Goal: Find specific page/section: Find specific page/section

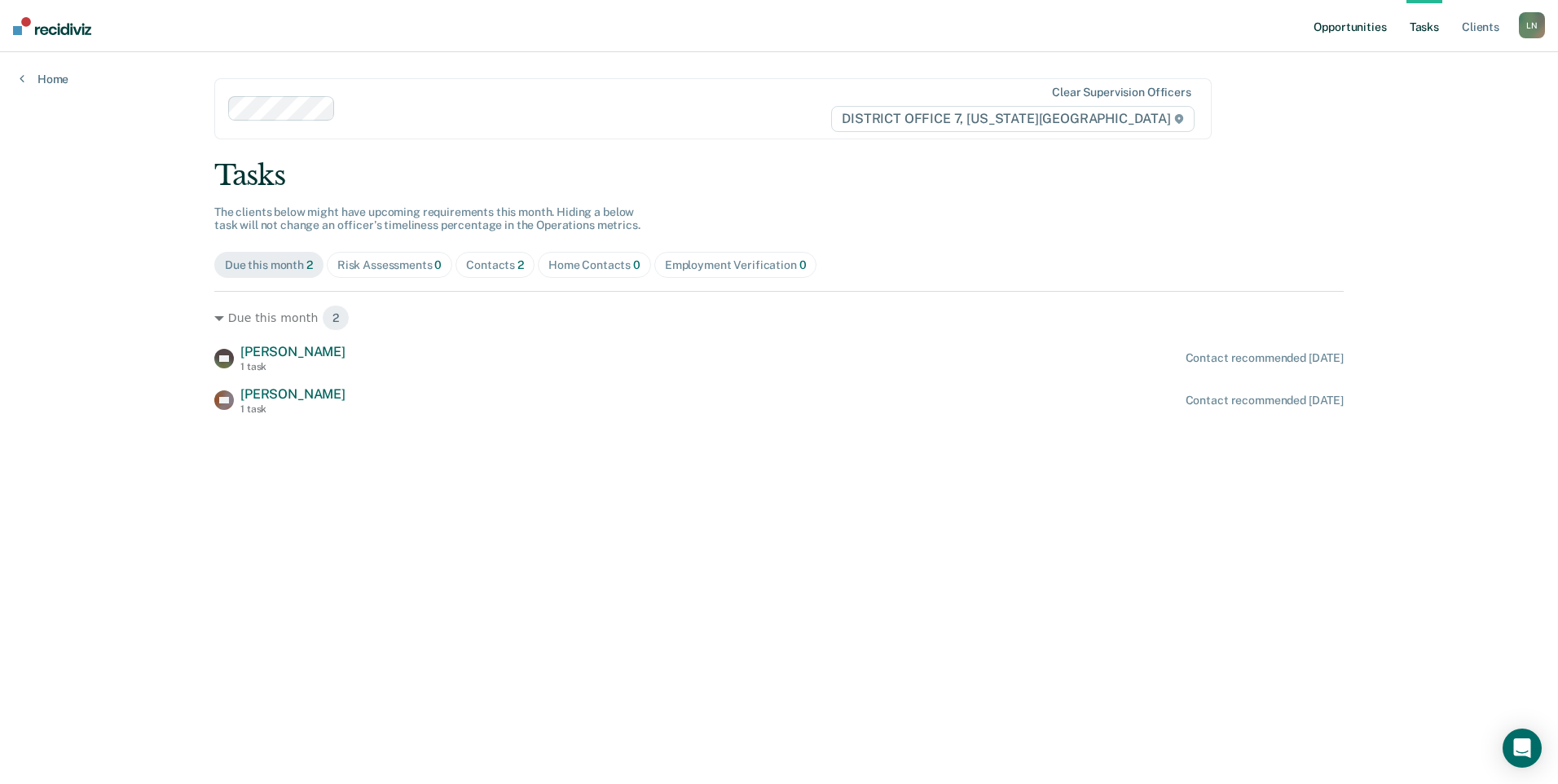
click at [1341, 18] on link "Opportunities" at bounding box center [1349, 26] width 79 height 52
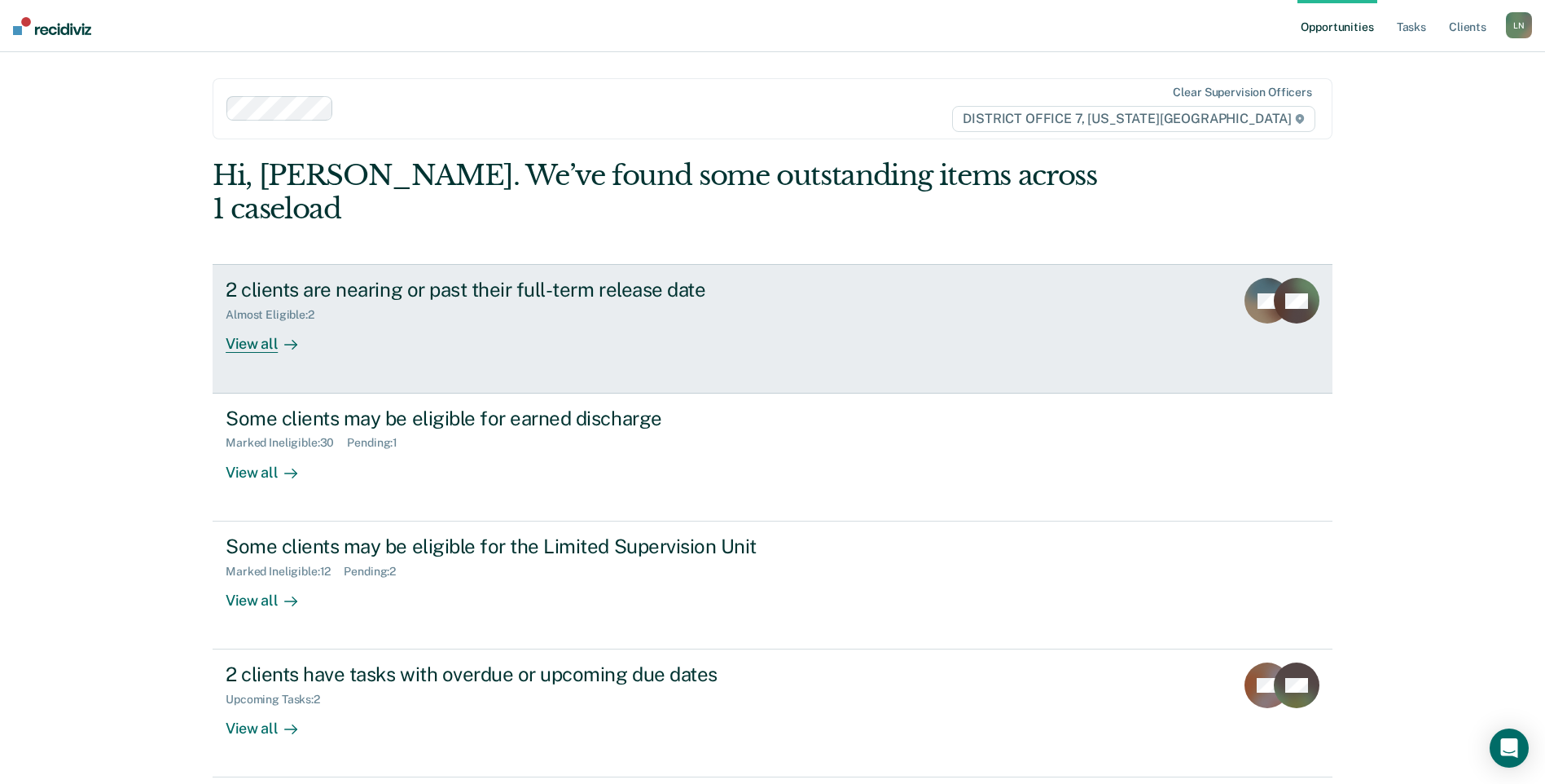
click at [260, 322] on div "View all" at bounding box center [272, 338] width 91 height 32
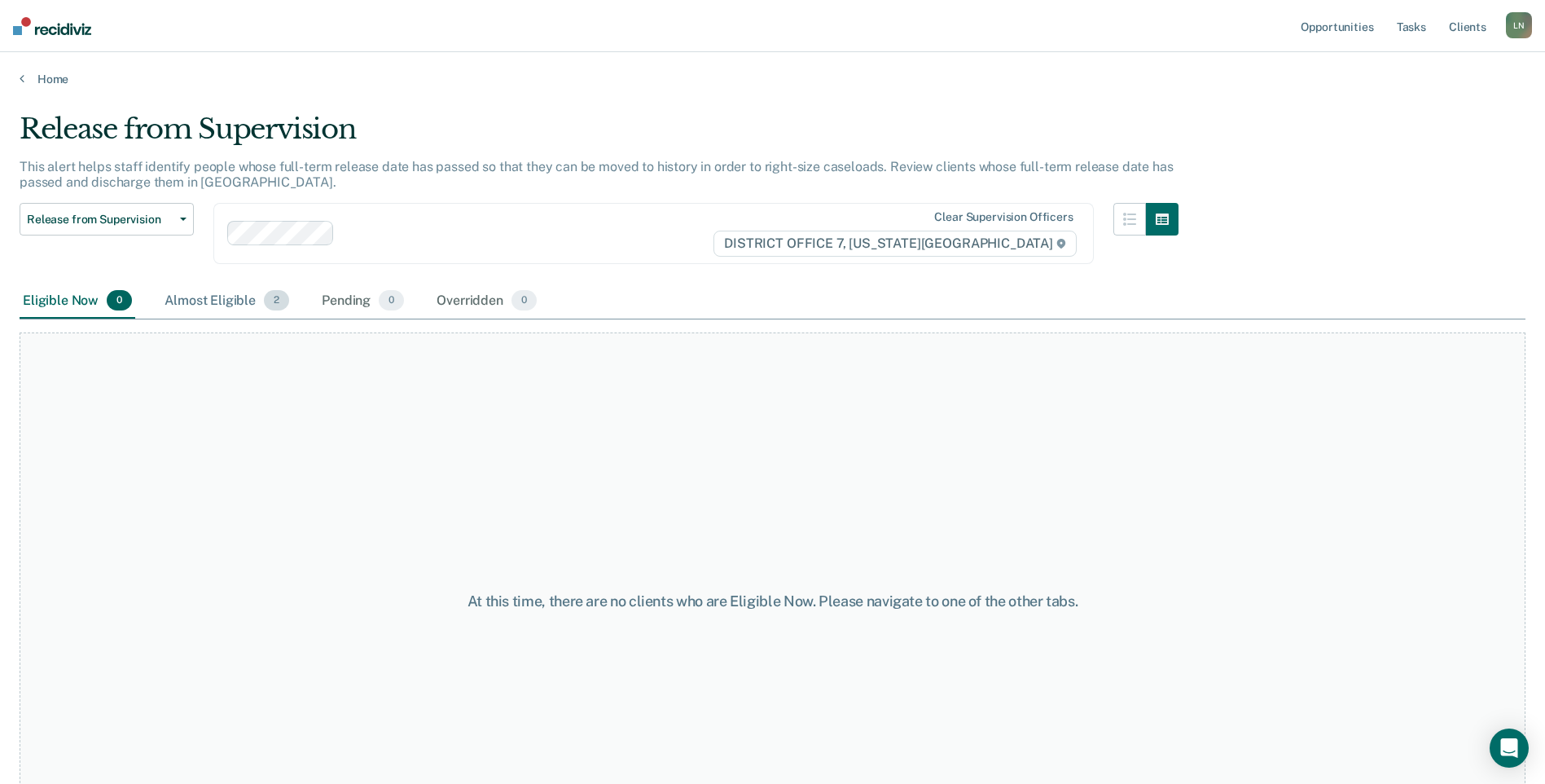
click at [257, 307] on div "Almost Eligible 2" at bounding box center [226, 301] width 131 height 36
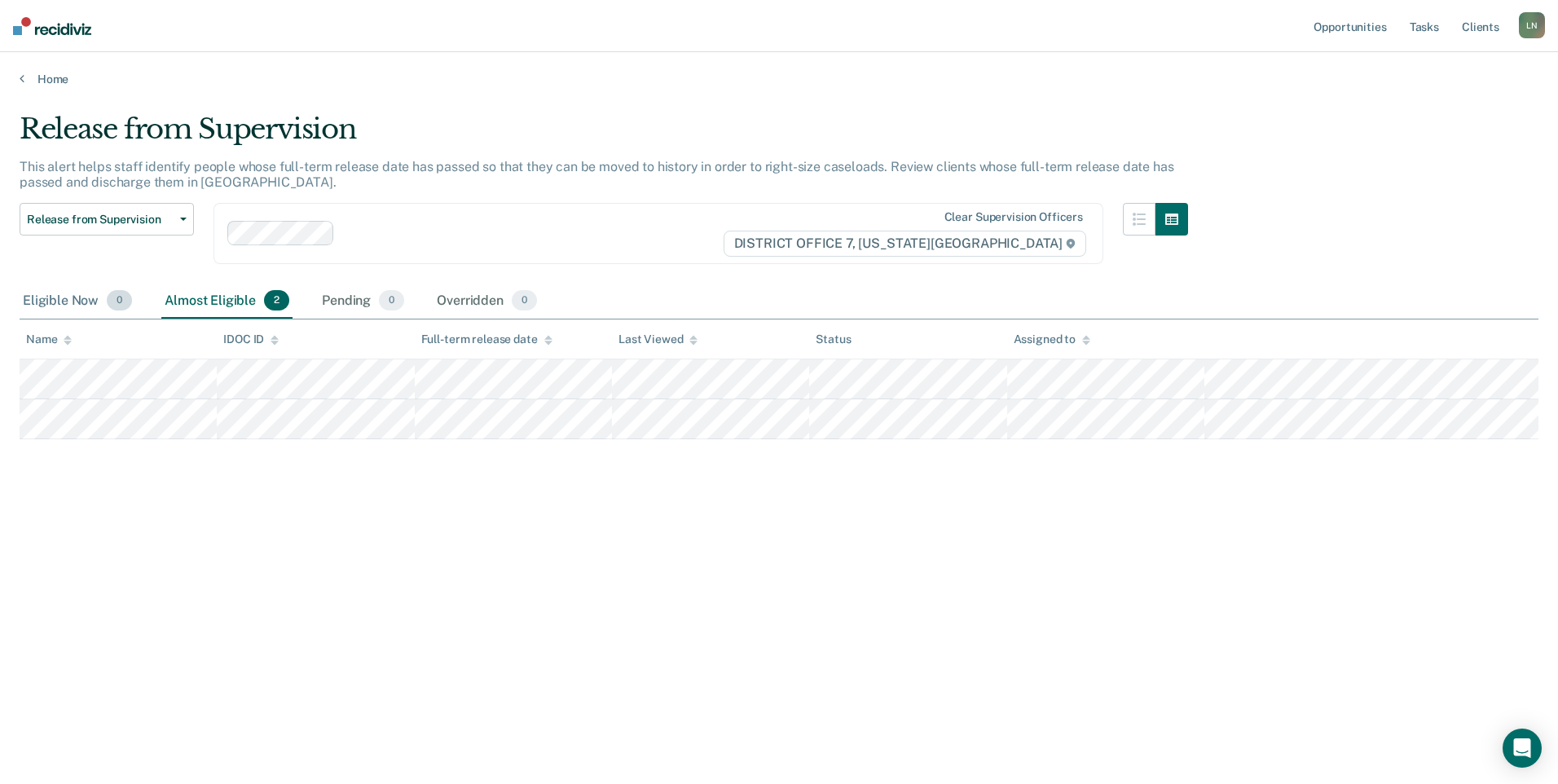
click at [101, 307] on div "Eligible Now 0" at bounding box center [77, 301] width 115 height 36
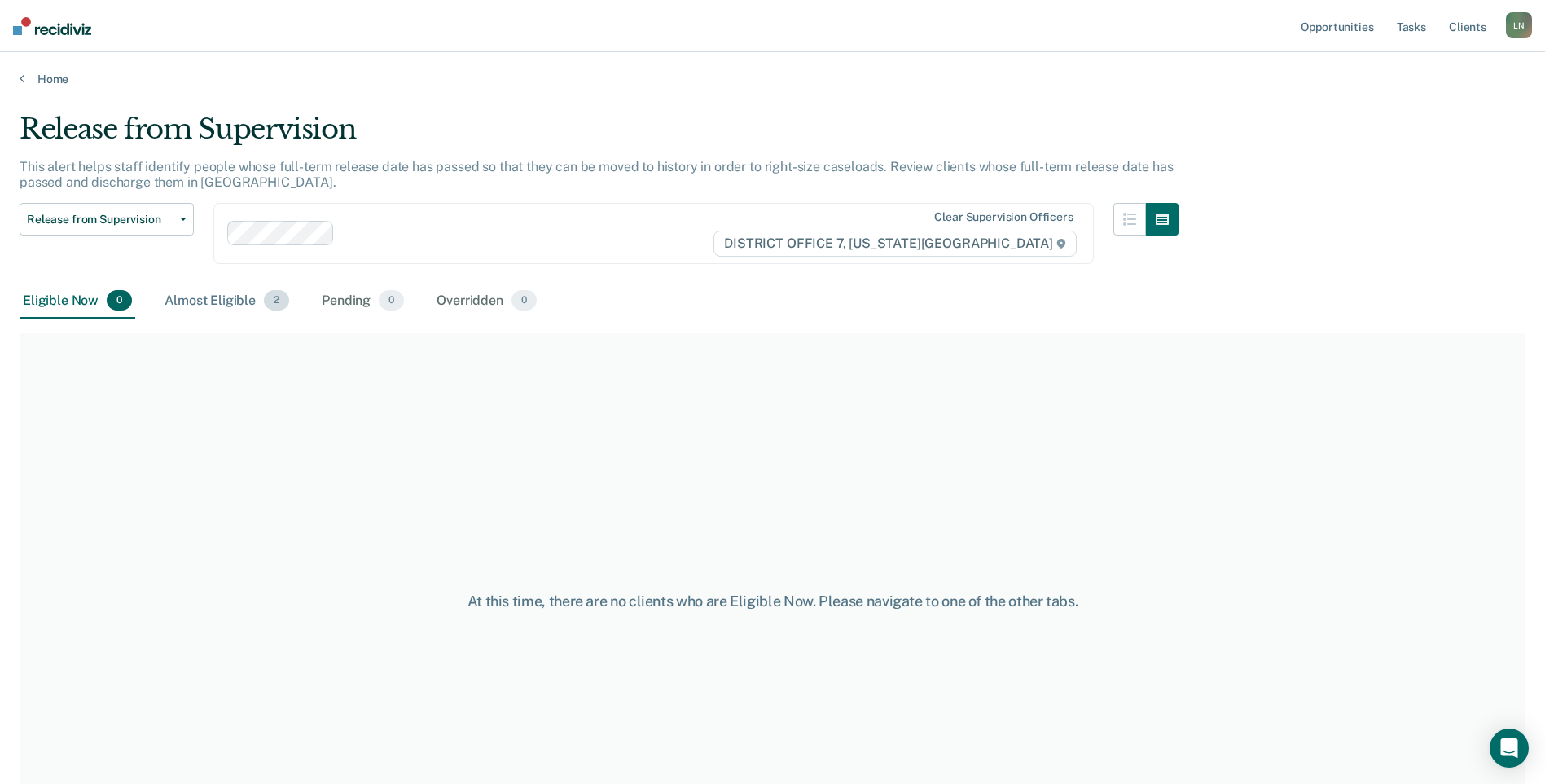
click at [200, 299] on div "Almost Eligible 2" at bounding box center [226, 301] width 131 height 36
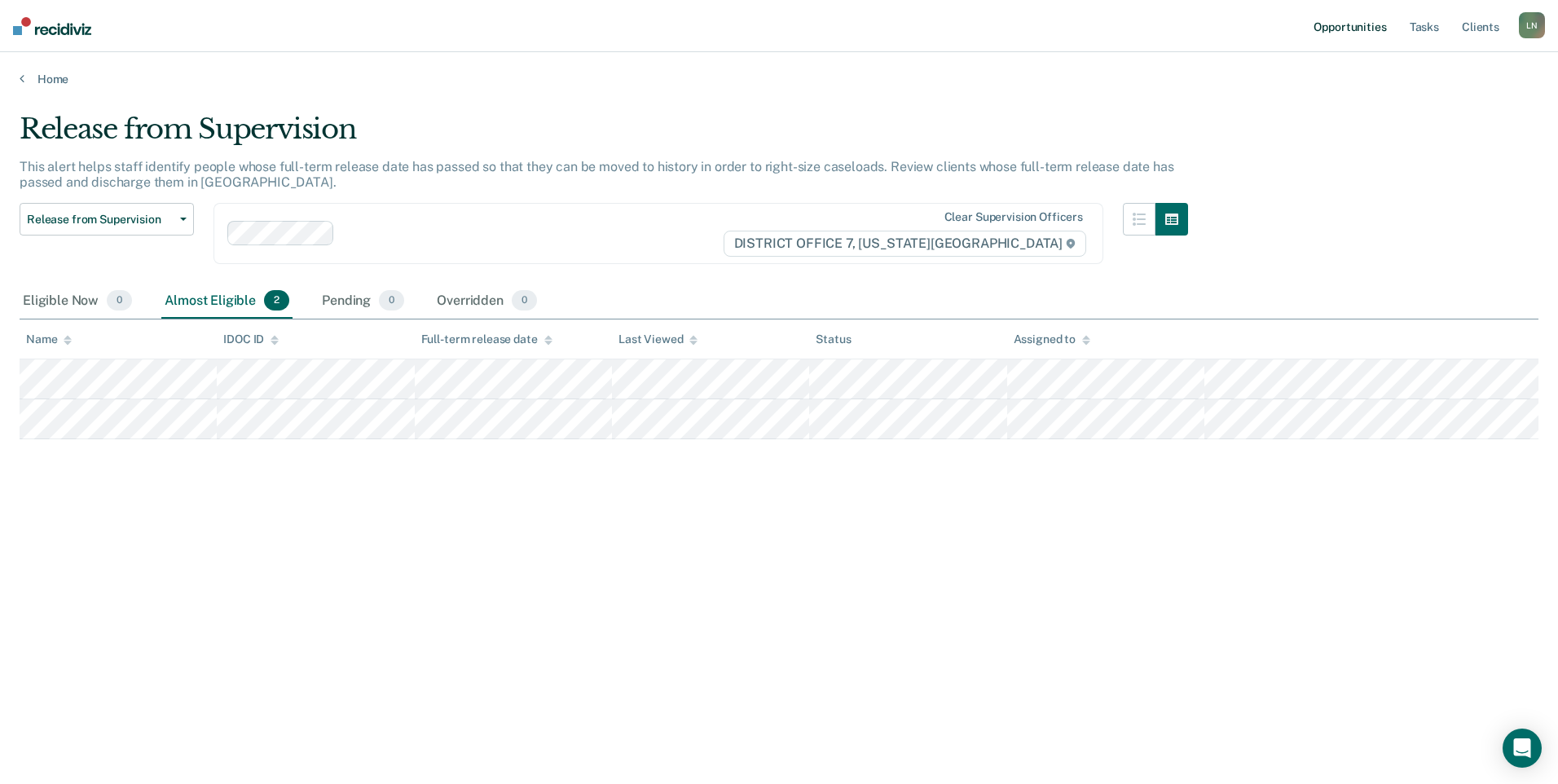
click at [1315, 20] on link "Opportunities" at bounding box center [1349, 26] width 79 height 52
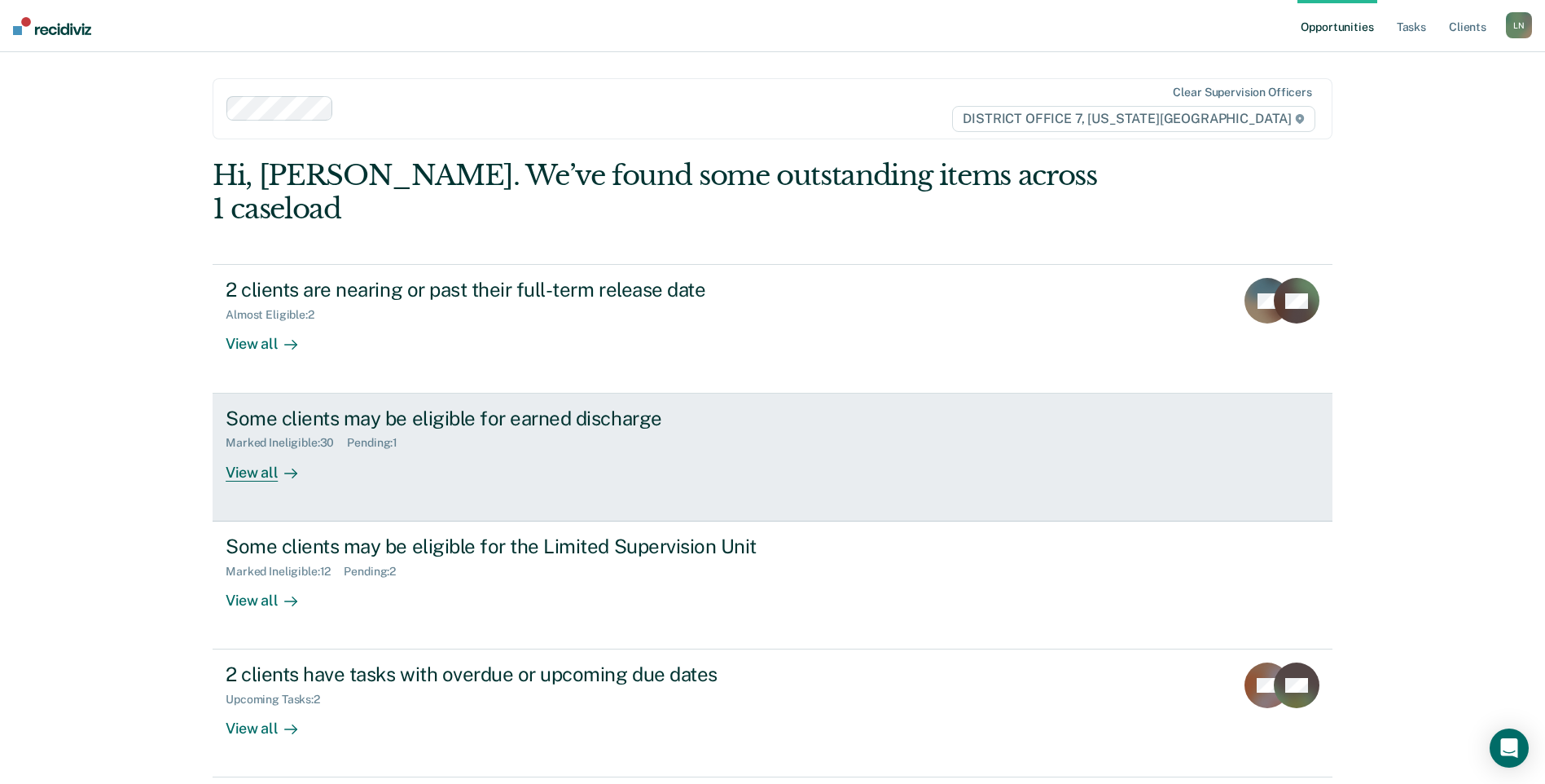
click at [252, 449] on div "View all" at bounding box center [272, 465] width 91 height 32
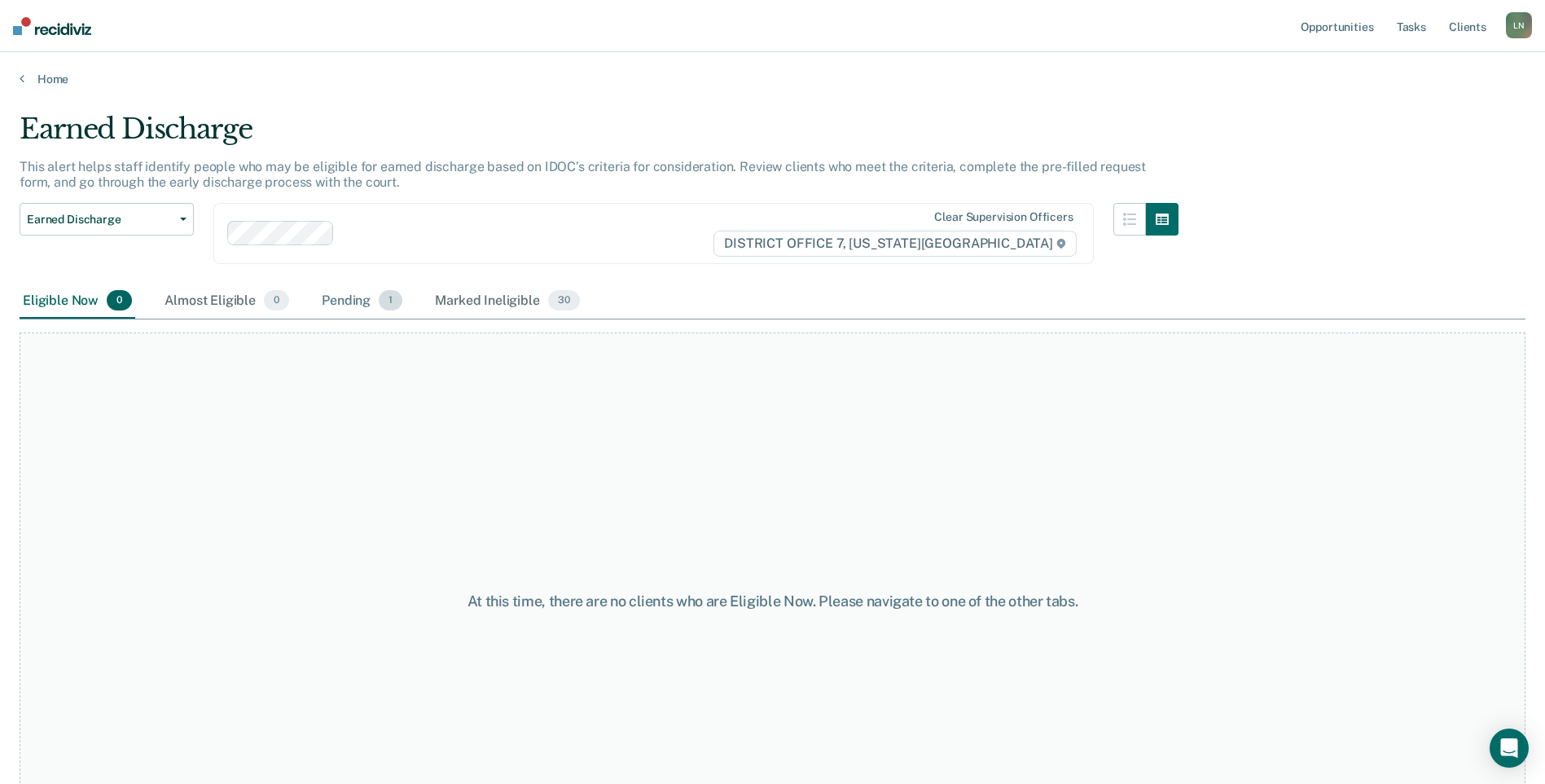
click at [350, 305] on div "Pending 1" at bounding box center [362, 301] width 87 height 36
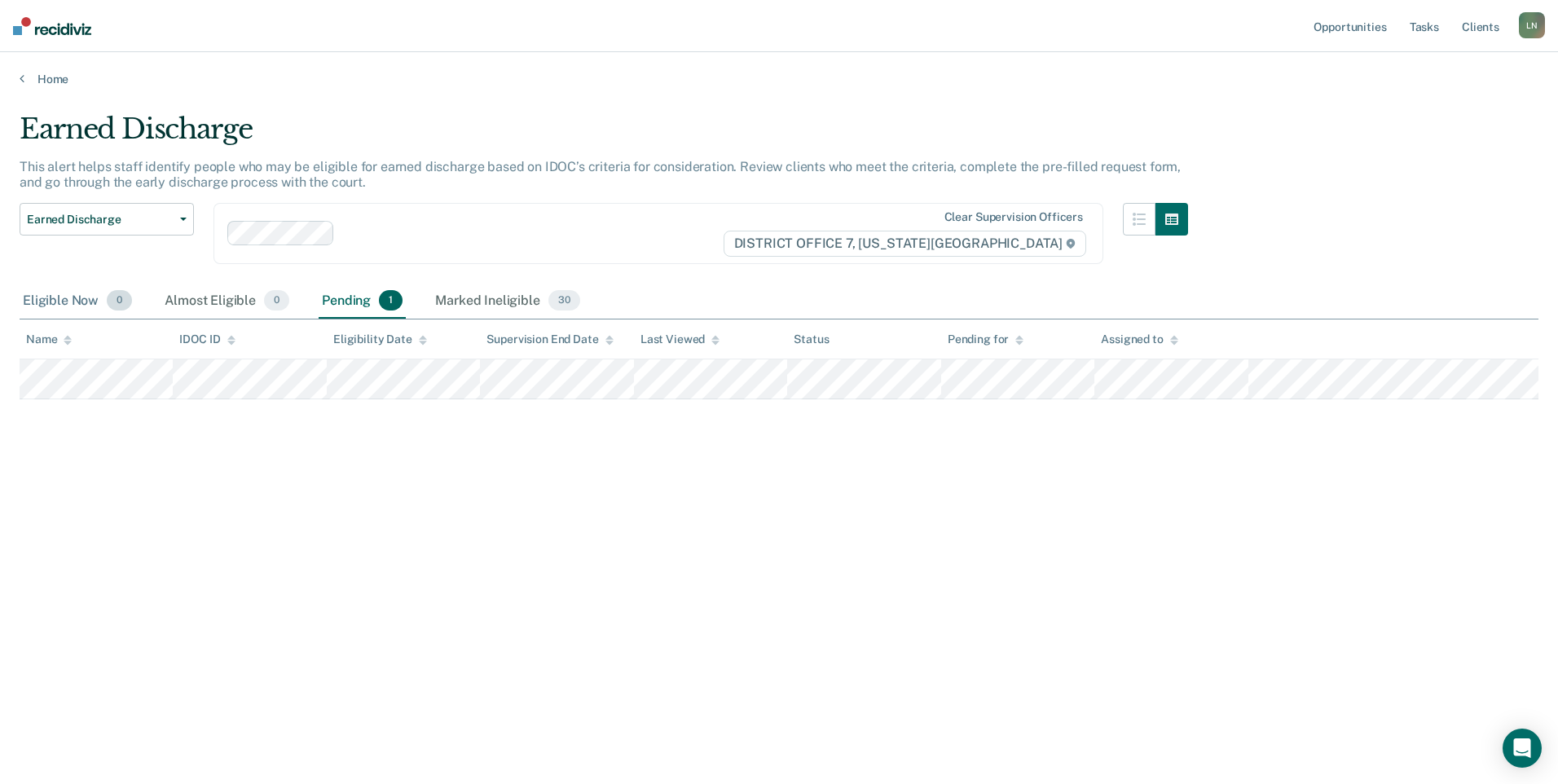
click at [81, 296] on div "Eligible Now 0" at bounding box center [77, 301] width 115 height 36
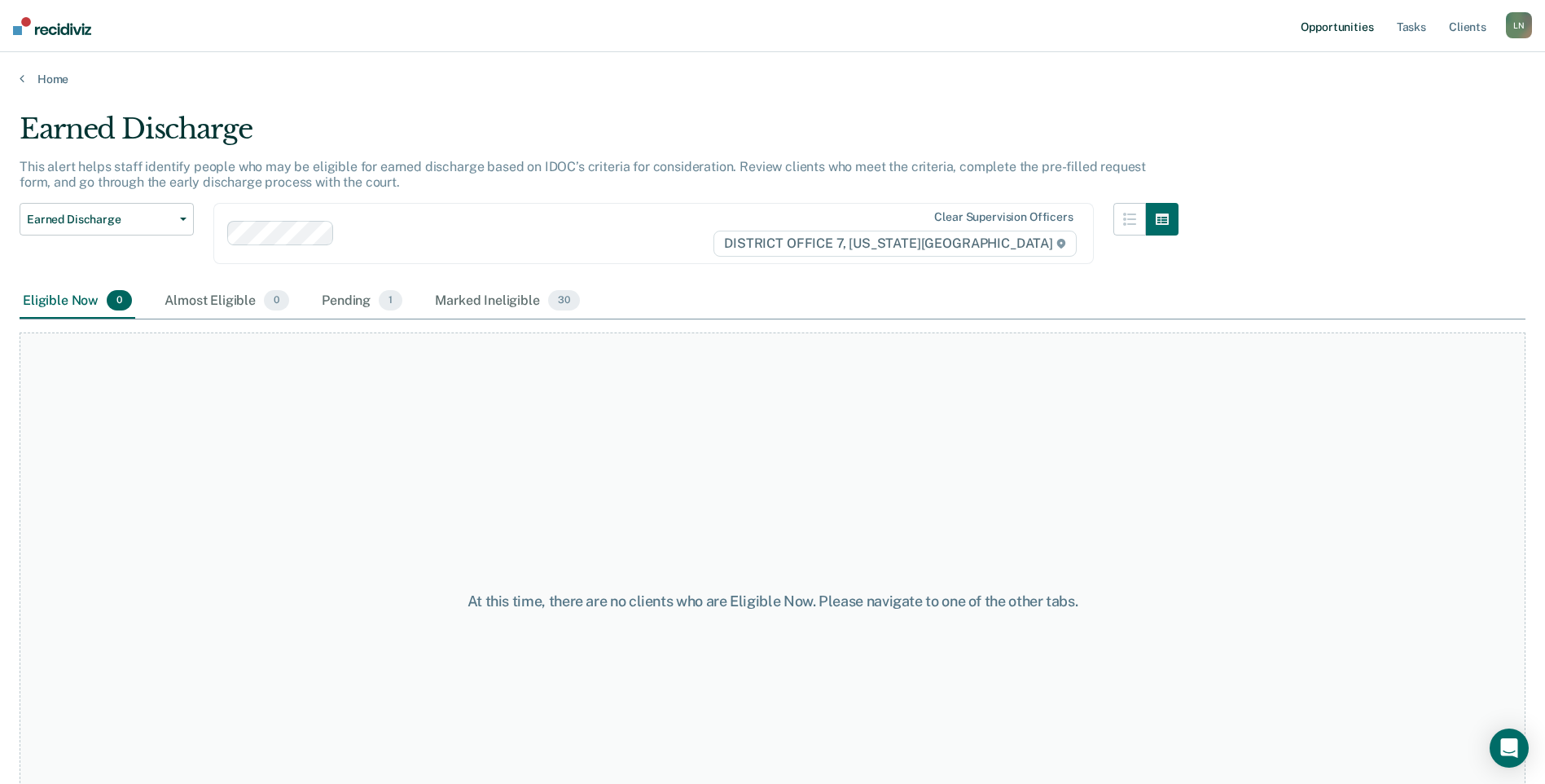
click at [1352, 33] on link "Opportunities" at bounding box center [1337, 26] width 79 height 52
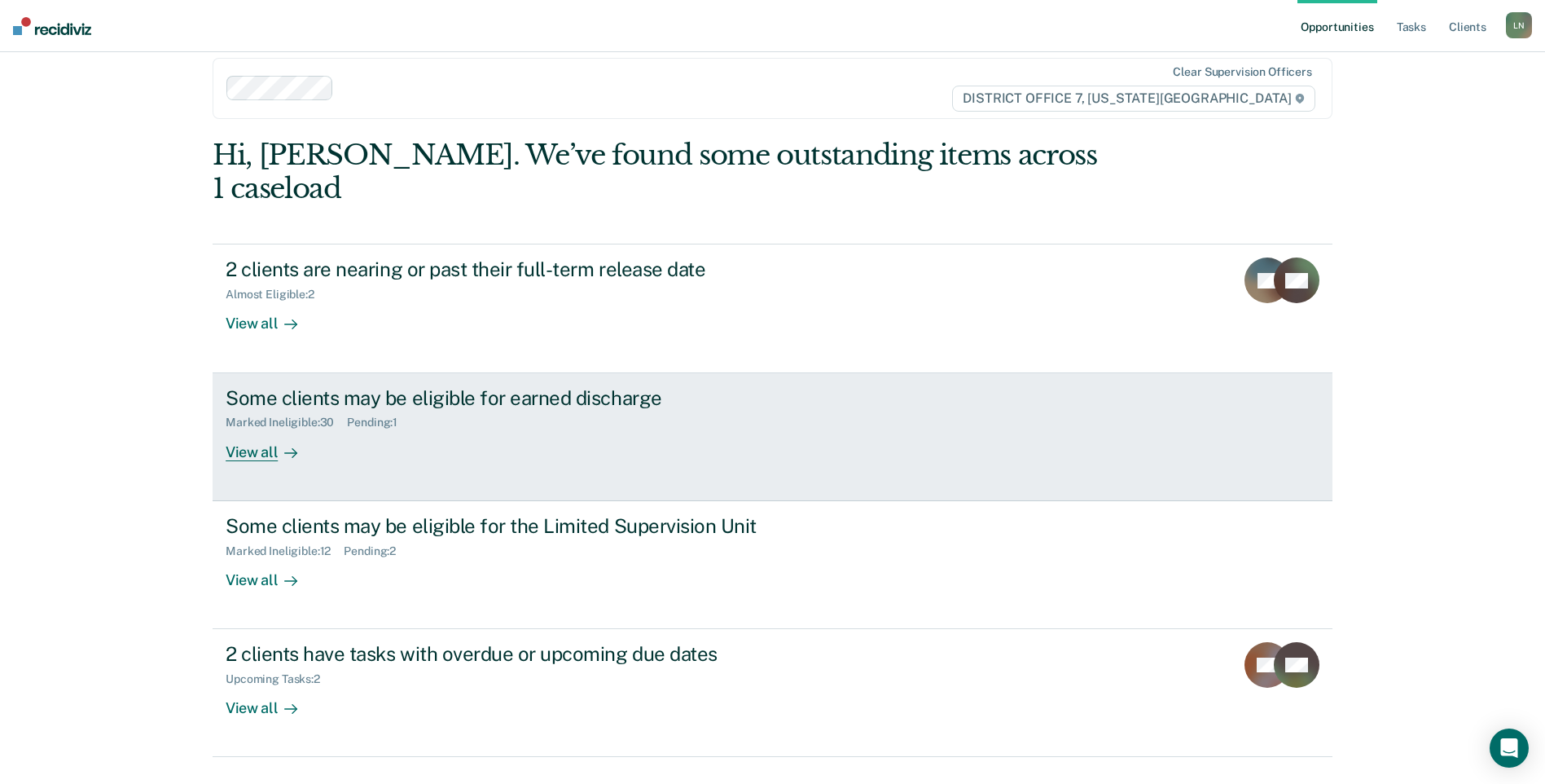
scroll to position [25, 0]
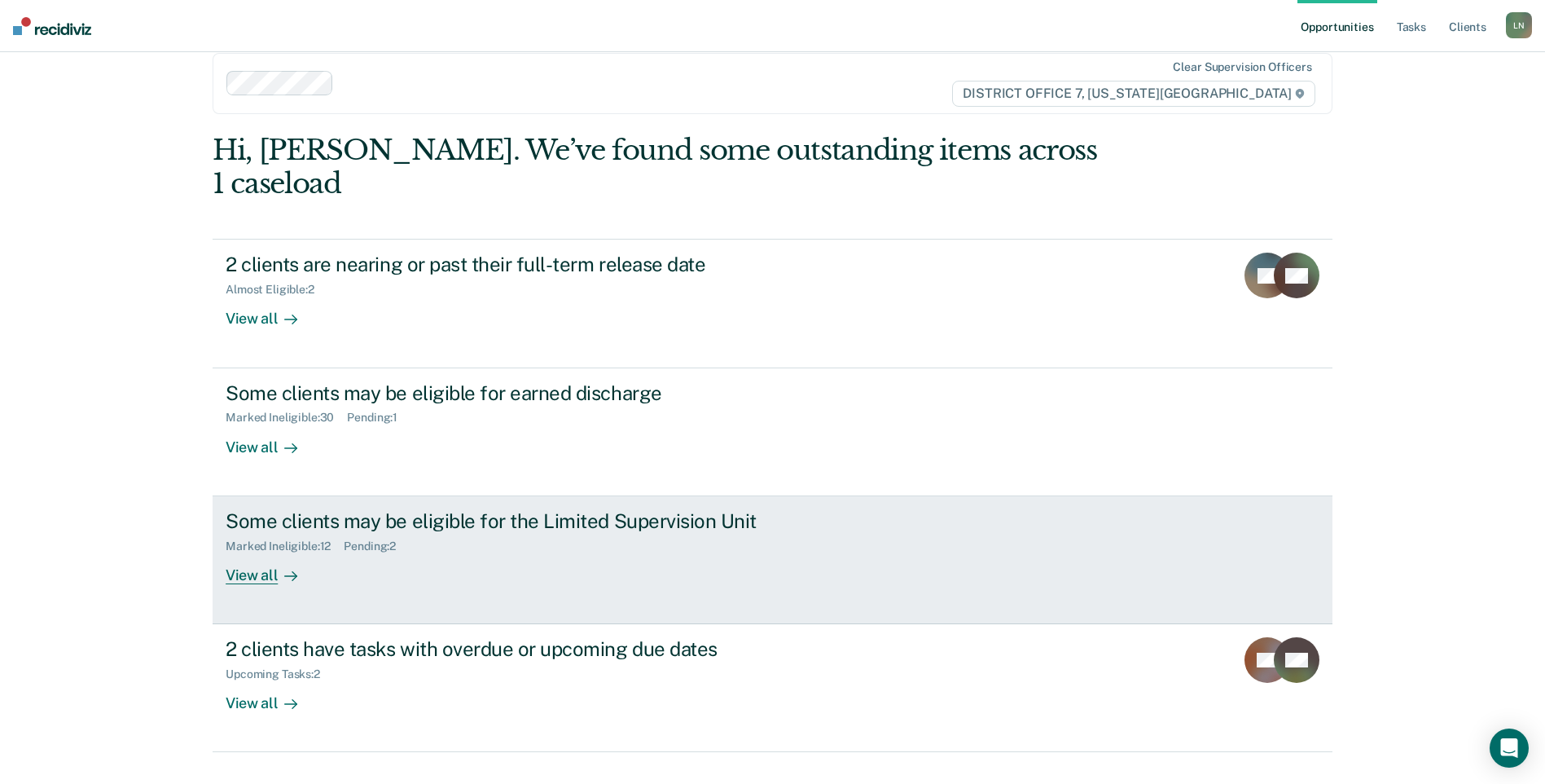
click at [245, 552] on div "View all" at bounding box center [272, 568] width 91 height 32
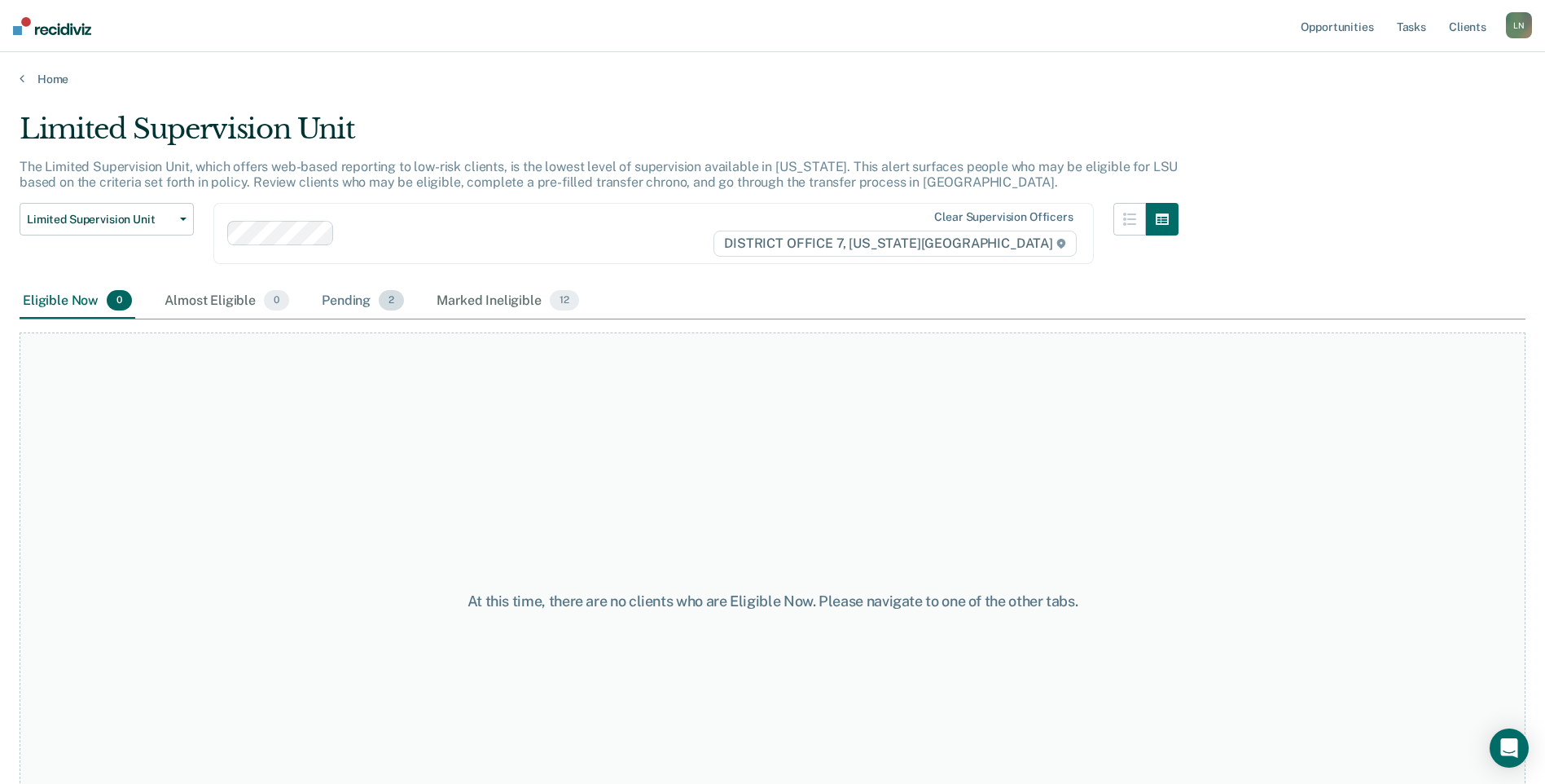
click at [352, 286] on div "Pending 2" at bounding box center [362, 301] width 88 height 36
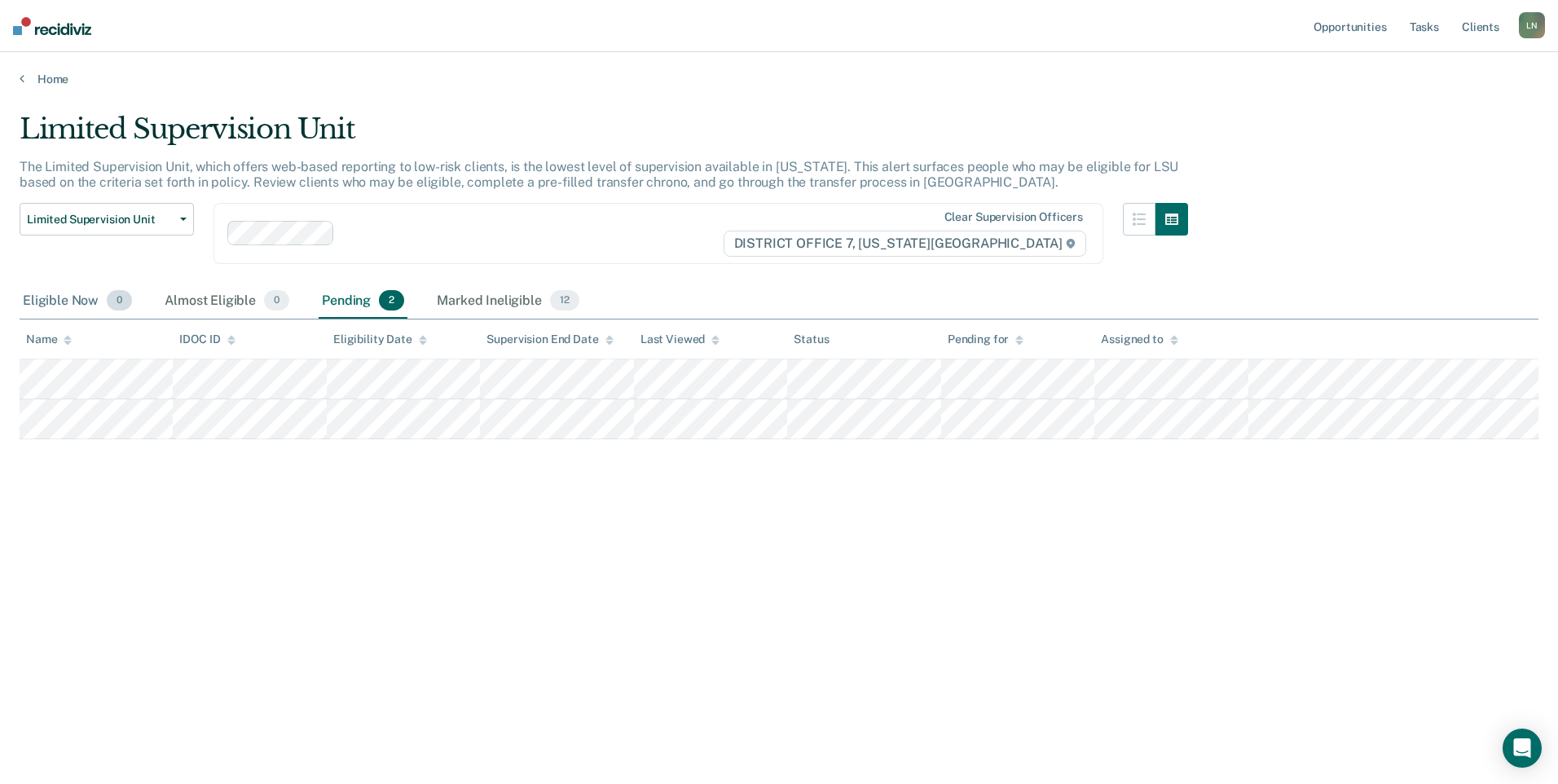
click at [45, 307] on div "Eligible Now 0" at bounding box center [77, 301] width 115 height 36
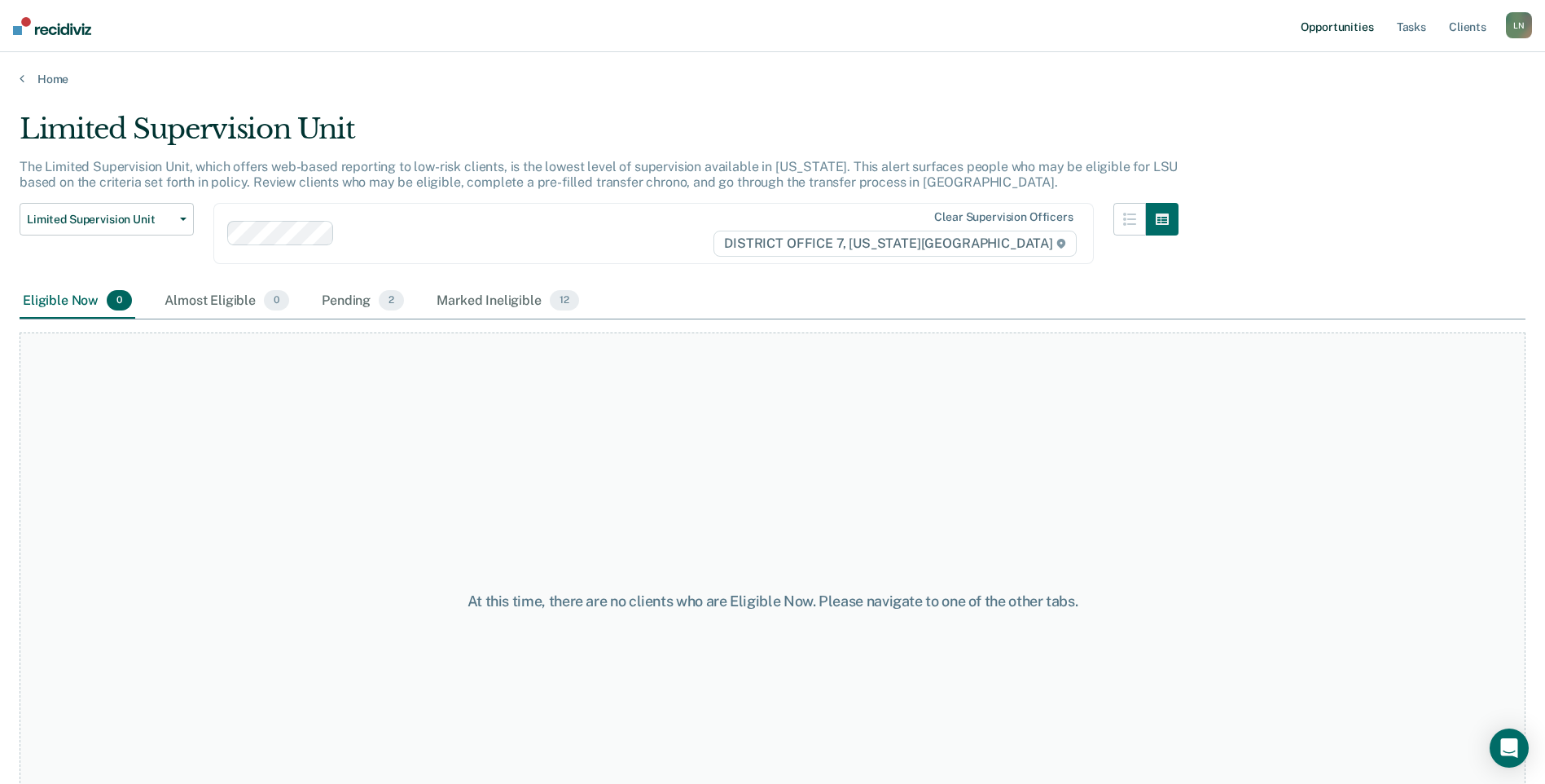
click at [1329, 30] on link "Opportunities" at bounding box center [1337, 26] width 79 height 52
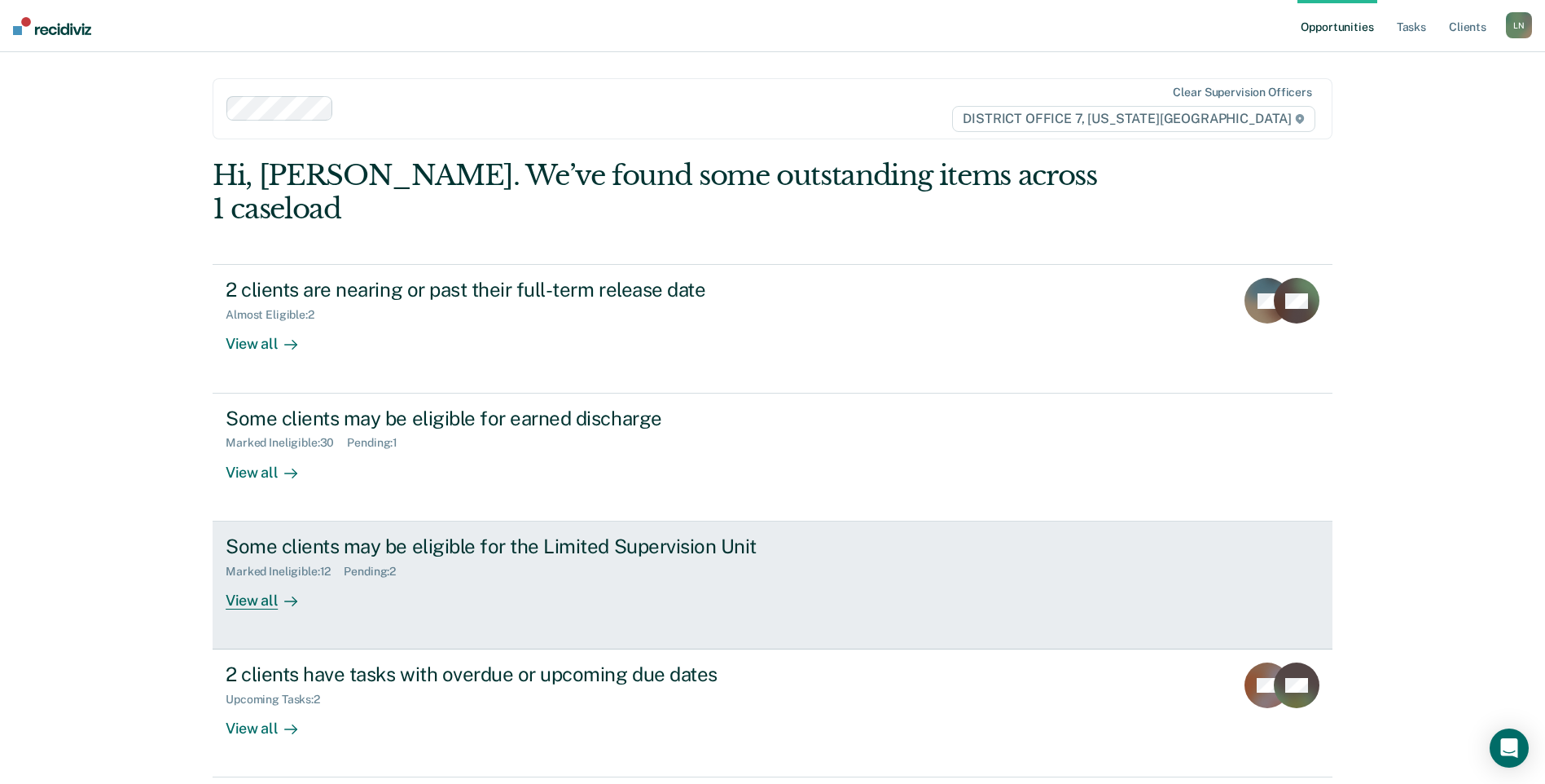
scroll to position [25, 0]
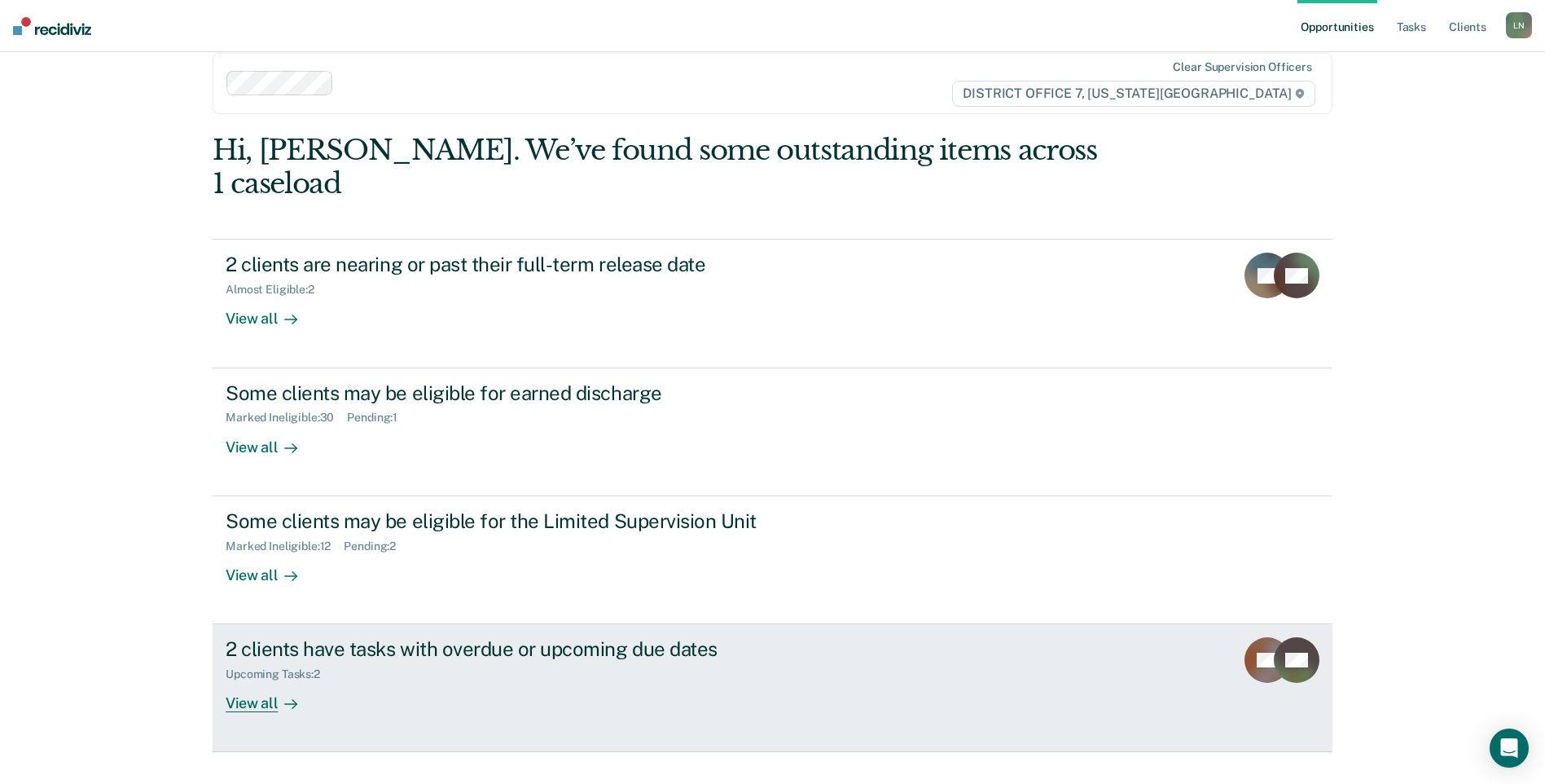
click at [258, 681] on div "View all" at bounding box center [272, 697] width 91 height 32
